Goal: Information Seeking & Learning: Learn about a topic

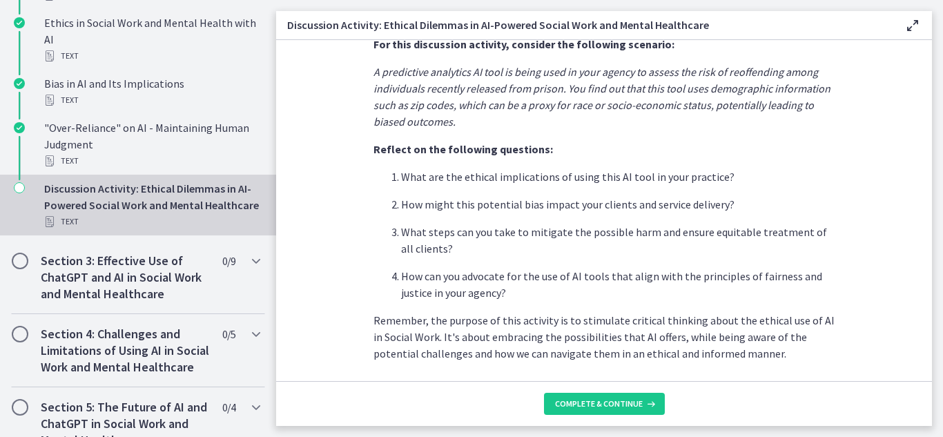
scroll to position [421, 0]
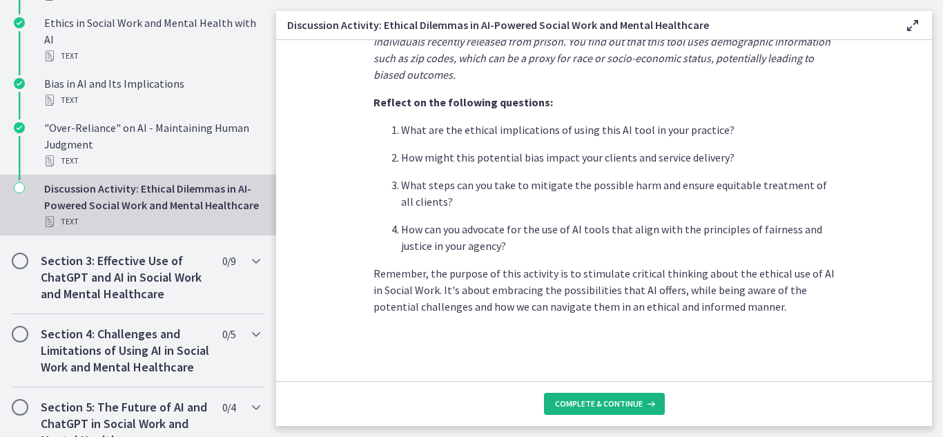
click at [608, 407] on span "Complete & continue" at bounding box center [599, 403] width 88 height 11
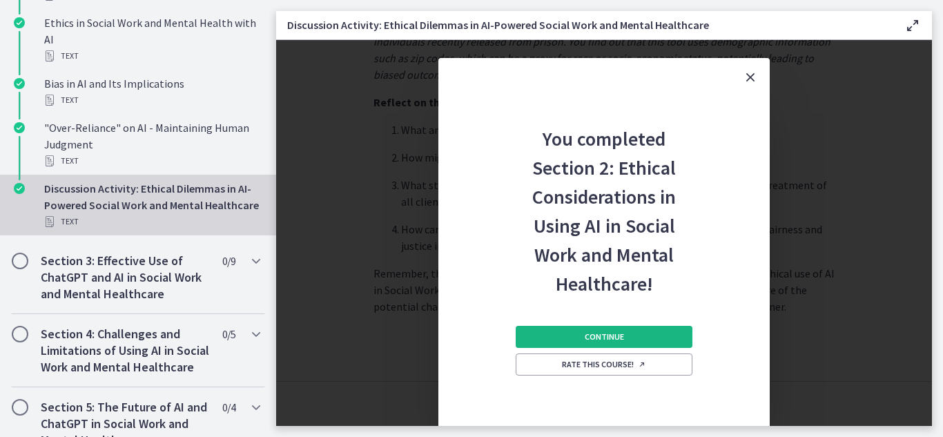
click at [637, 335] on button "Continue" at bounding box center [604, 337] width 177 height 22
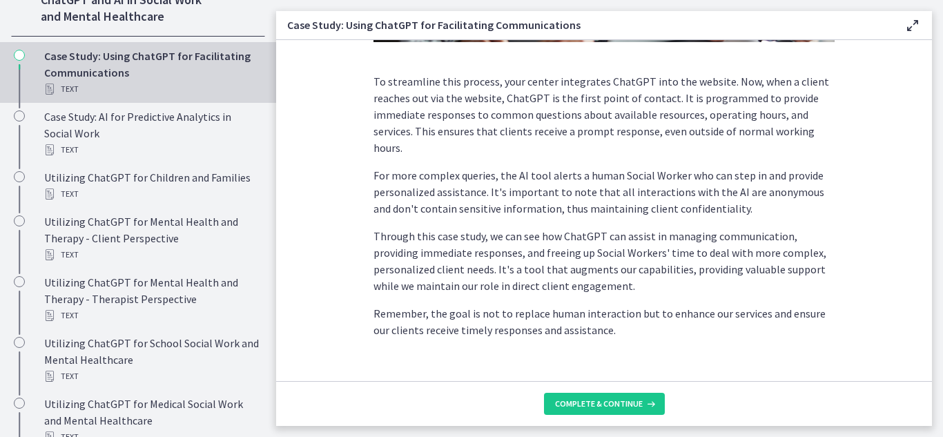
scroll to position [425, 0]
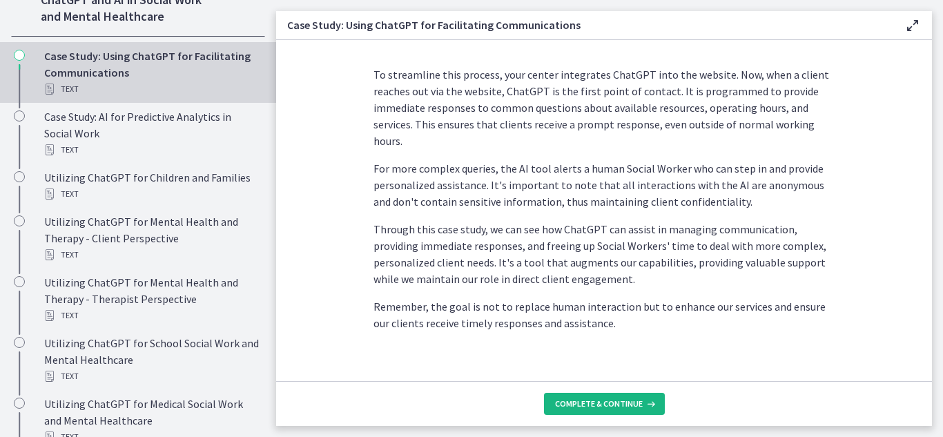
click at [607, 400] on span "Complete & continue" at bounding box center [599, 403] width 88 height 11
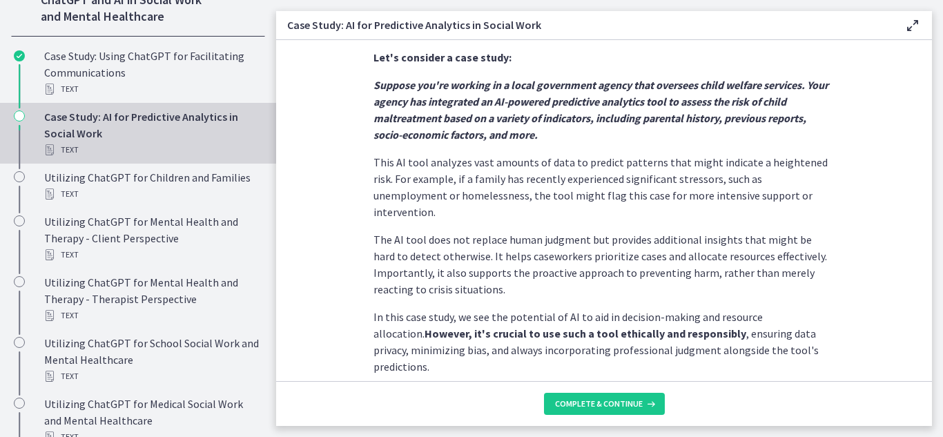
scroll to position [388, 0]
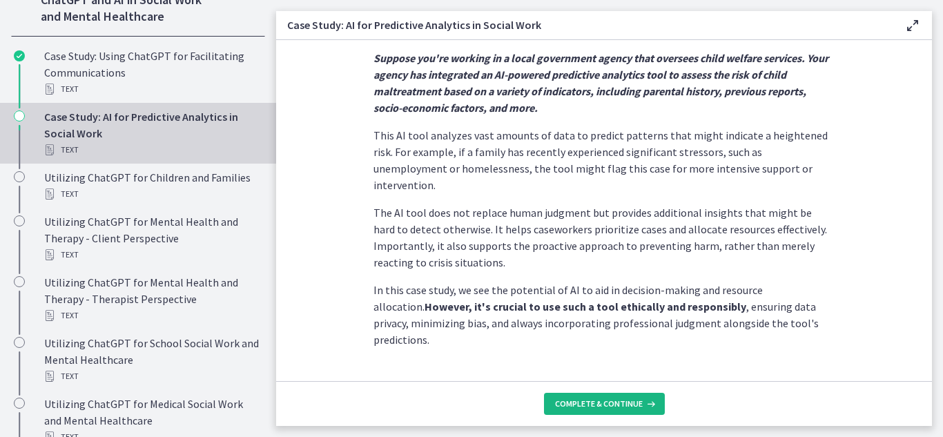
click at [559, 402] on span "Complete & continue" at bounding box center [599, 403] width 88 height 11
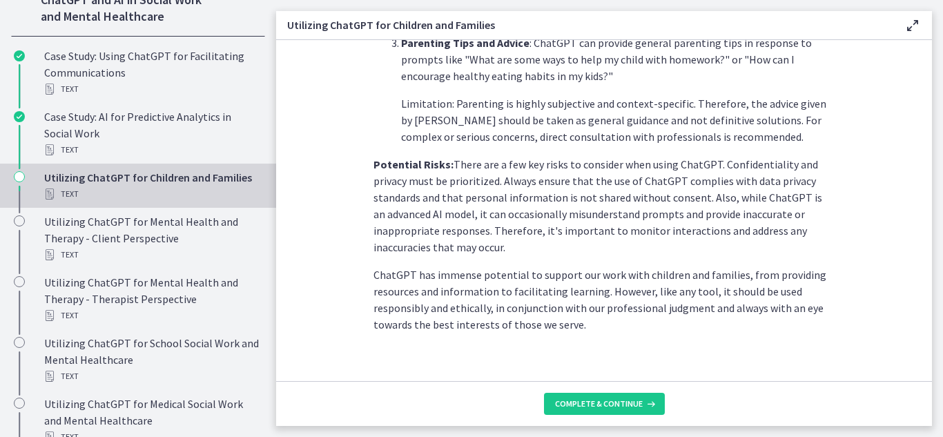
scroll to position [681, 0]
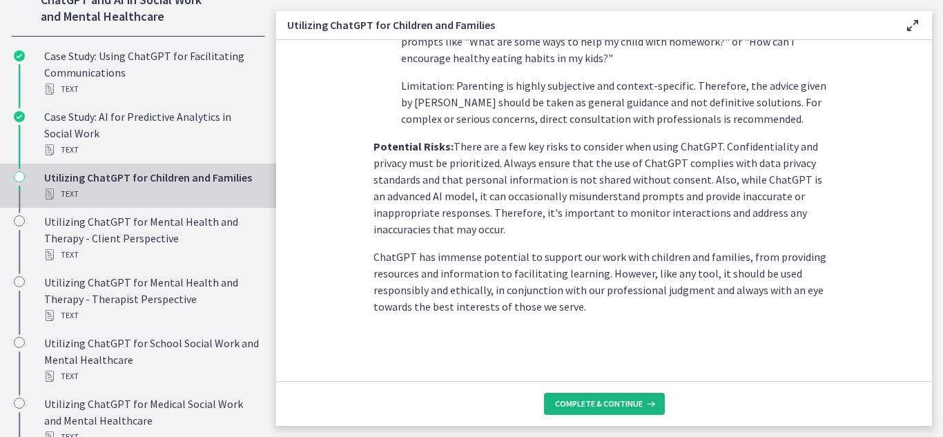
click at [581, 409] on button "Complete & continue" at bounding box center [604, 404] width 121 height 22
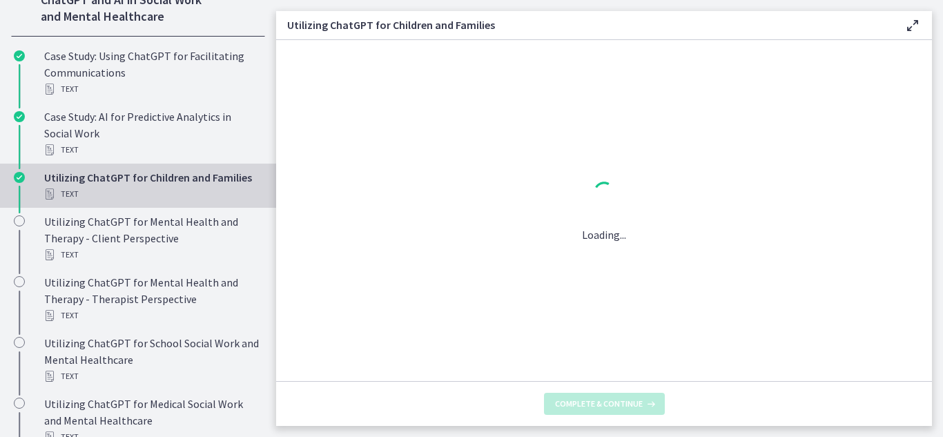
scroll to position [0, 0]
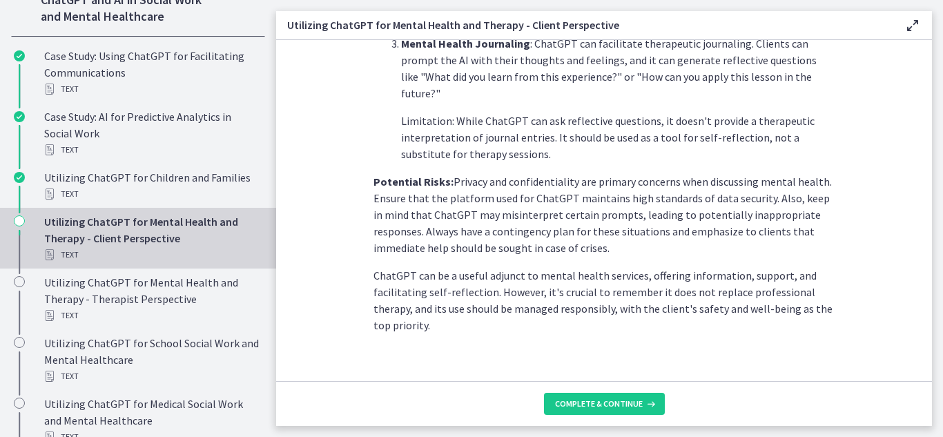
scroll to position [653, 0]
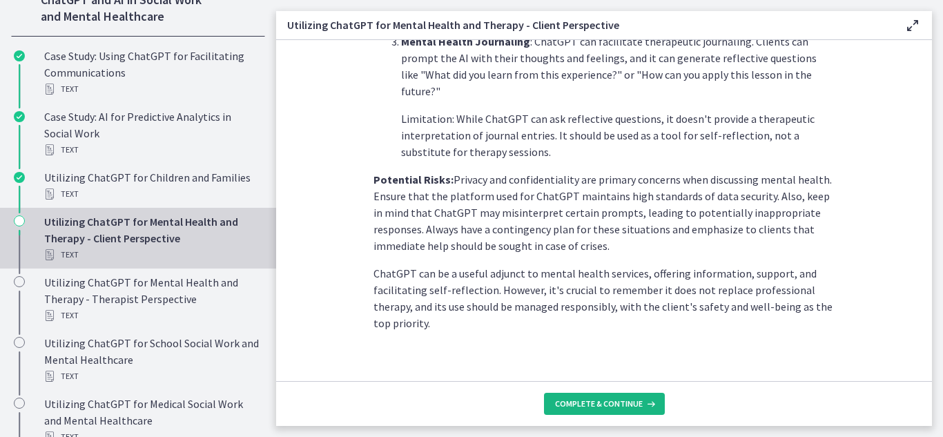
click at [623, 409] on span "Complete & continue" at bounding box center [599, 403] width 88 height 11
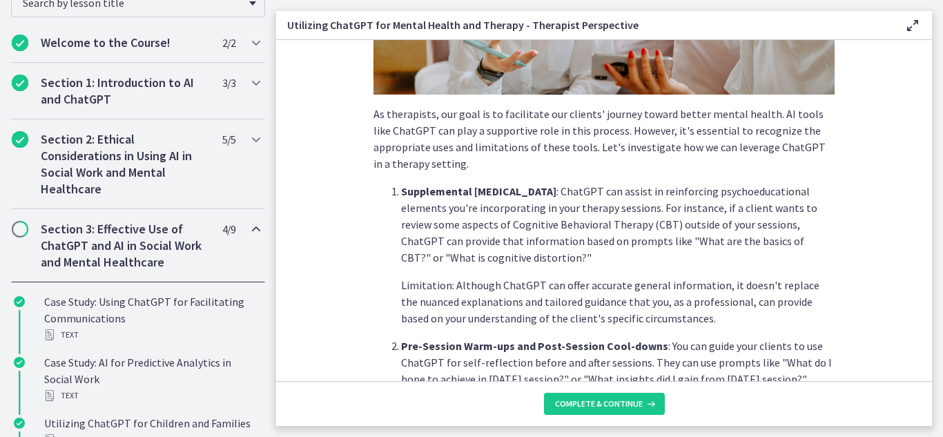
scroll to position [280, 0]
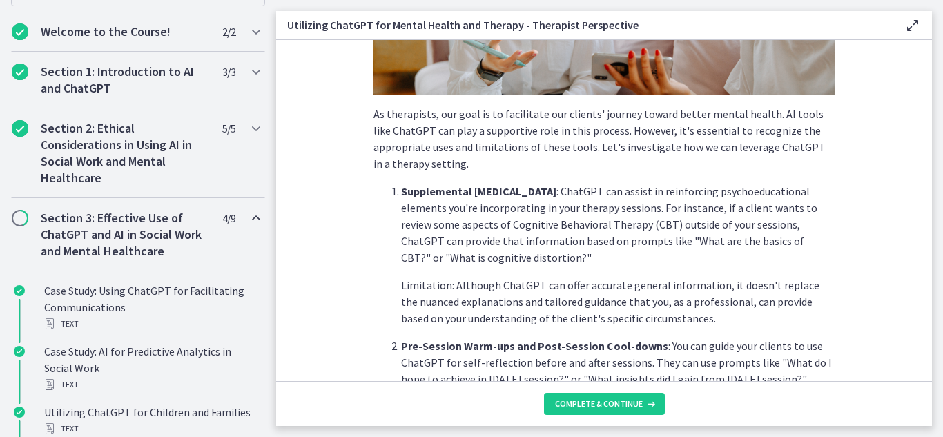
click at [99, 224] on h2 "Section 3: Effective Use of ChatGPT and AI in Social Work and Mental Healthcare" at bounding box center [125, 235] width 168 height 50
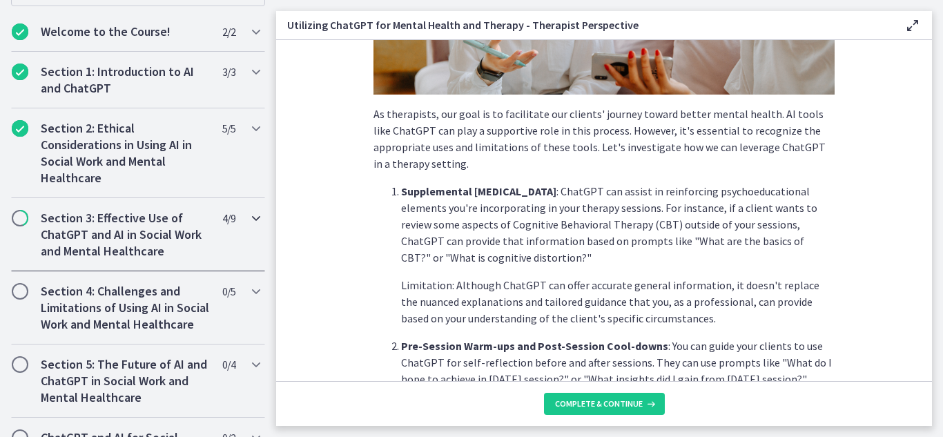
click at [99, 224] on h2 "Section 3: Effective Use of ChatGPT and AI in Social Work and Mental Healthcare" at bounding box center [125, 235] width 168 height 50
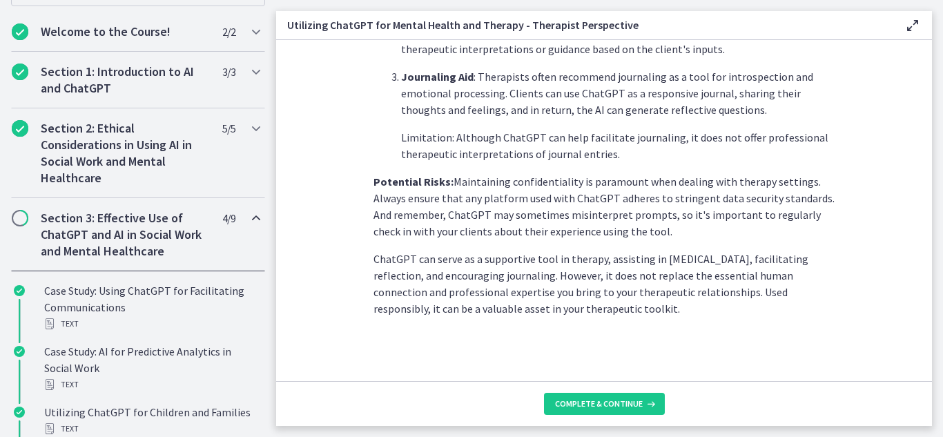
scroll to position [620, 0]
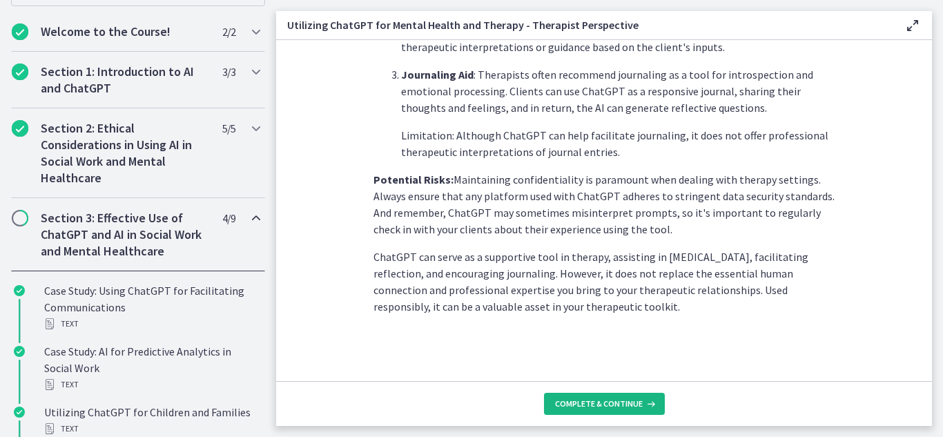
click at [550, 411] on button "Complete & continue" at bounding box center [604, 404] width 121 height 22
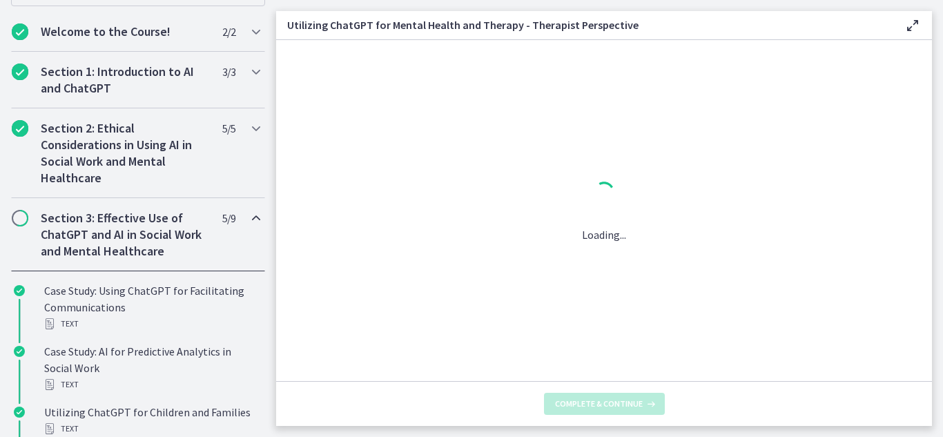
scroll to position [0, 0]
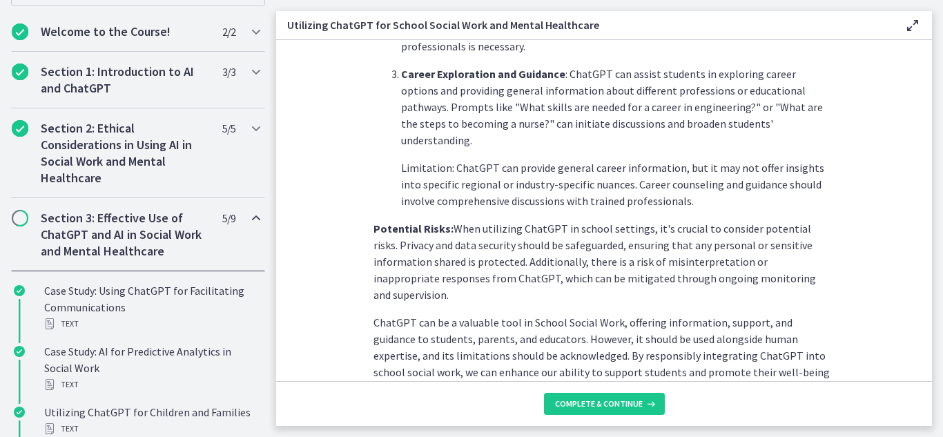
scroll to position [686, 0]
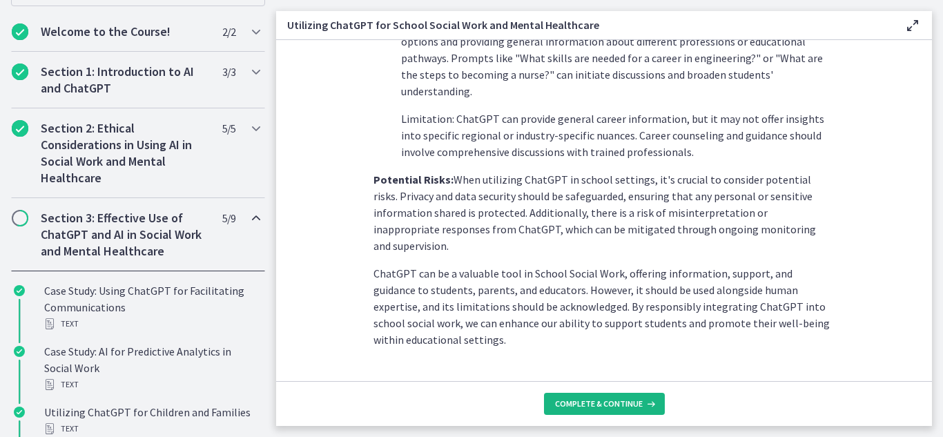
click at [604, 400] on span "Complete & continue" at bounding box center [599, 403] width 88 height 11
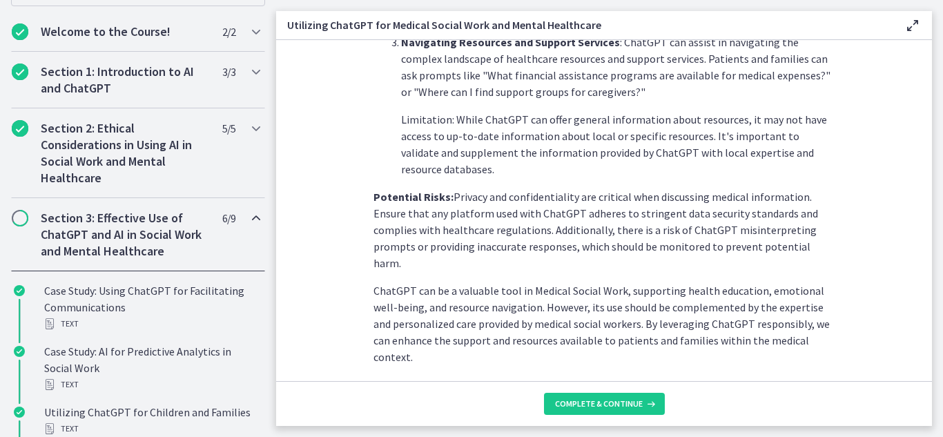
scroll to position [637, 0]
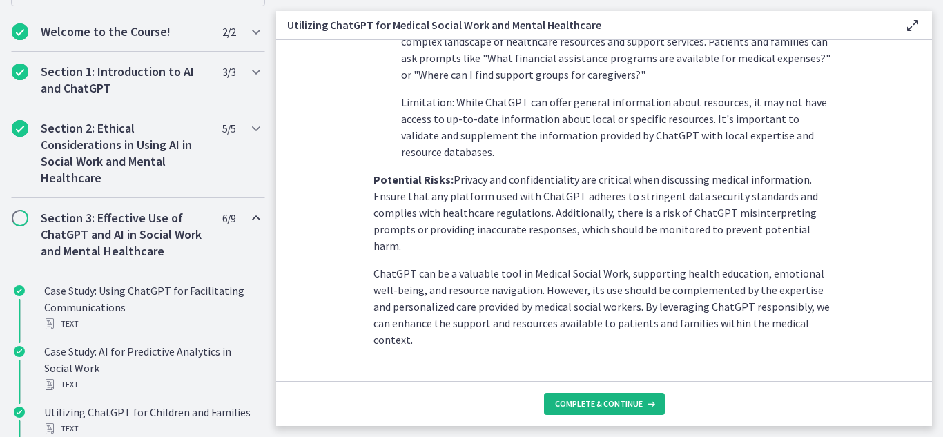
click at [596, 406] on span "Complete & continue" at bounding box center [599, 403] width 88 height 11
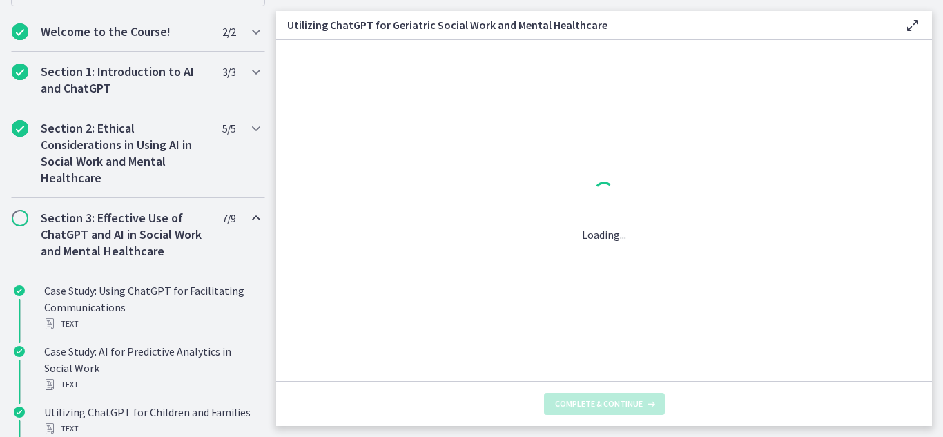
scroll to position [0, 0]
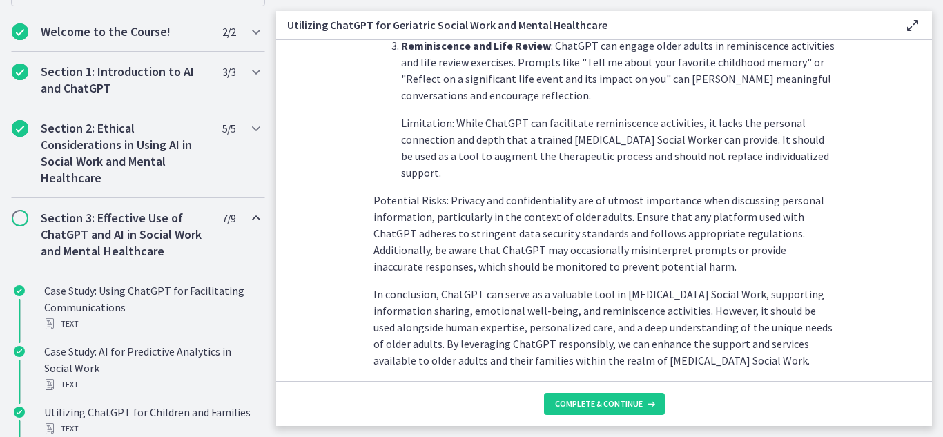
scroll to position [703, 0]
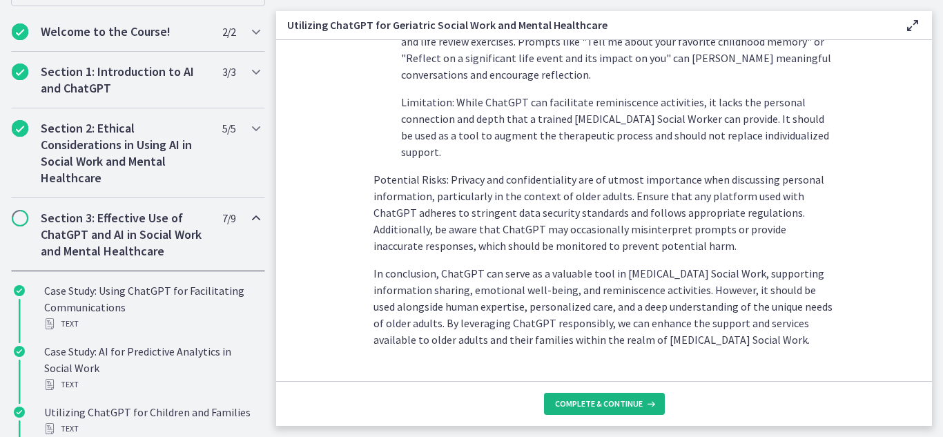
click at [618, 405] on span "Complete & continue" at bounding box center [599, 403] width 88 height 11
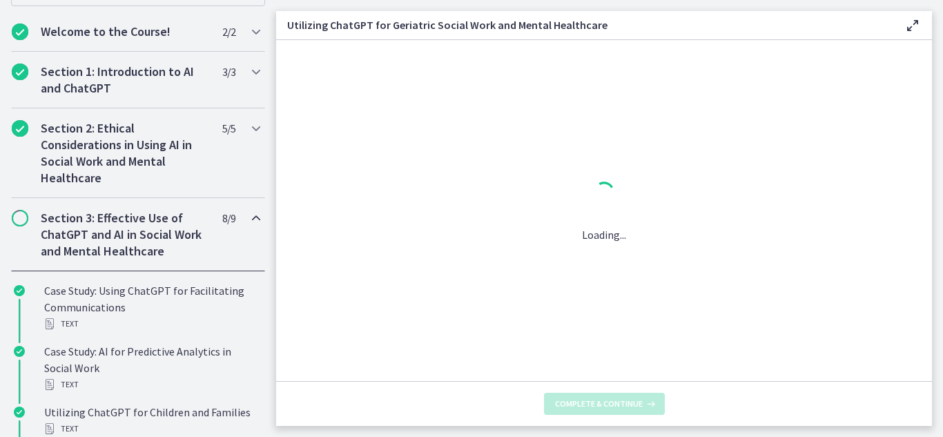
scroll to position [0, 0]
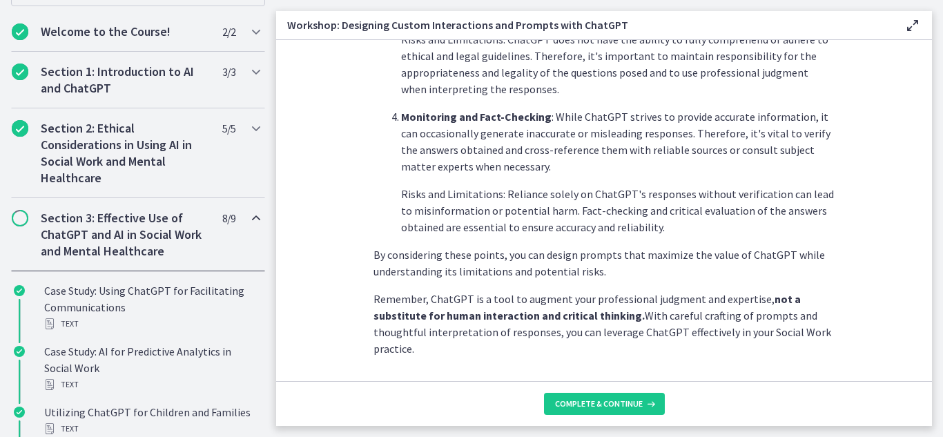
scroll to position [819, 0]
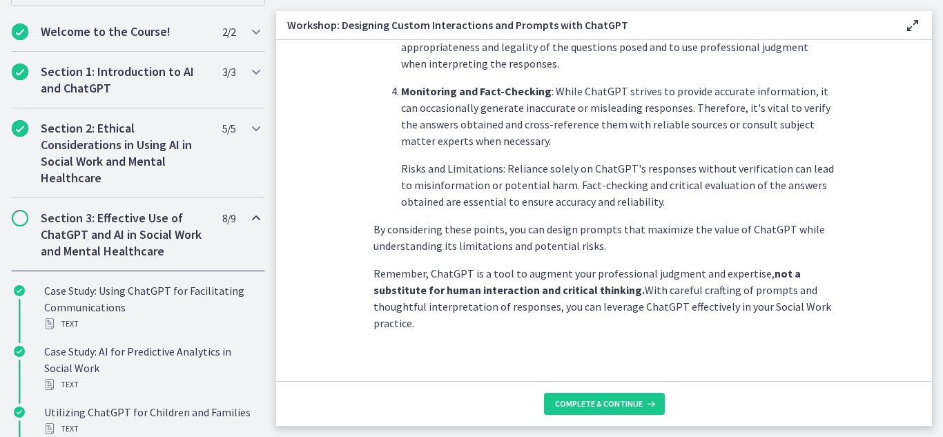
click at [612, 417] on footer "Complete & continue" at bounding box center [604, 403] width 656 height 45
click at [604, 404] on span "Complete & continue" at bounding box center [599, 403] width 88 height 11
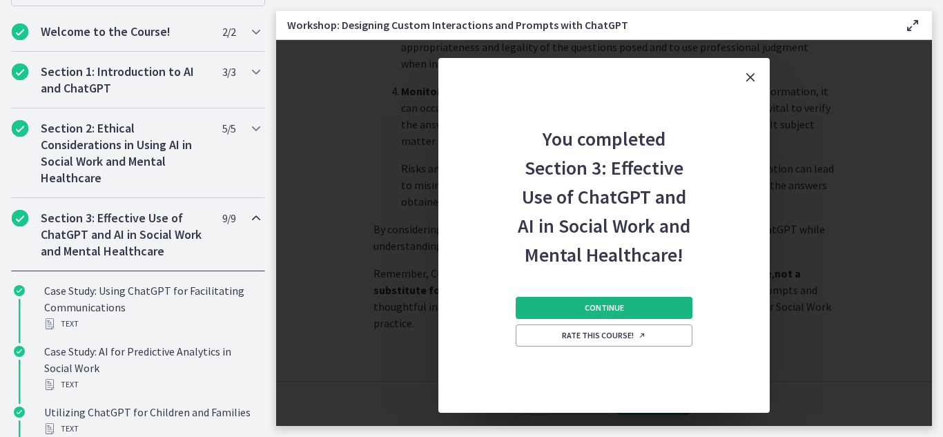
click at [618, 307] on span "Continue" at bounding box center [604, 307] width 39 height 11
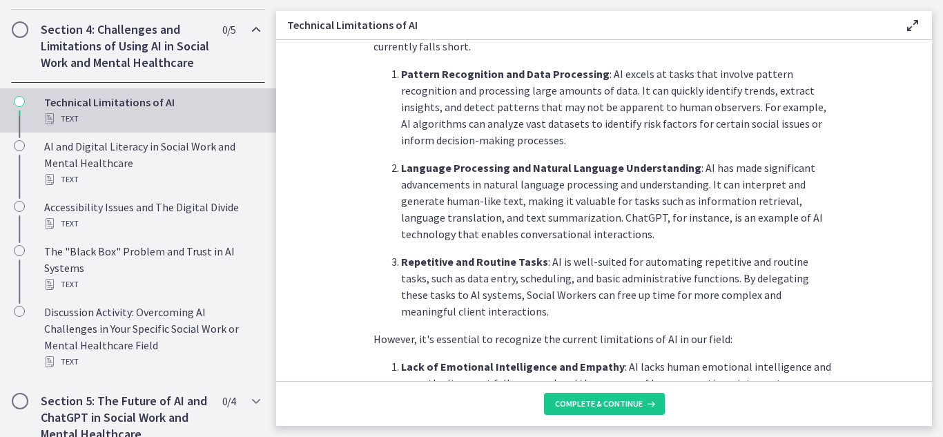
scroll to position [351, 0]
